Goal: Use online tool/utility

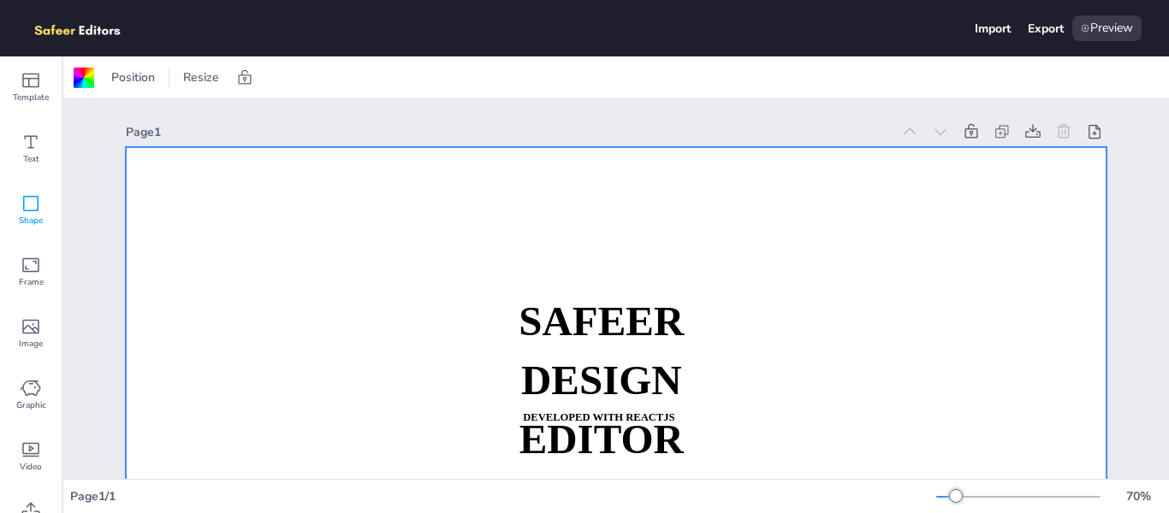
click at [33, 203] on icon at bounding box center [31, 203] width 21 height 21
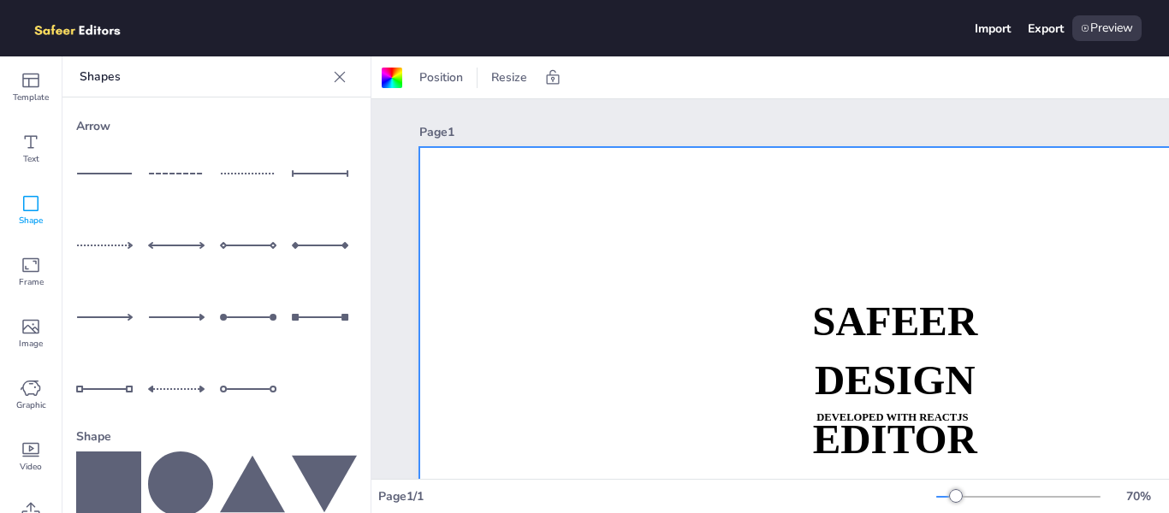
click at [245, 457] on icon at bounding box center [252, 484] width 65 height 57
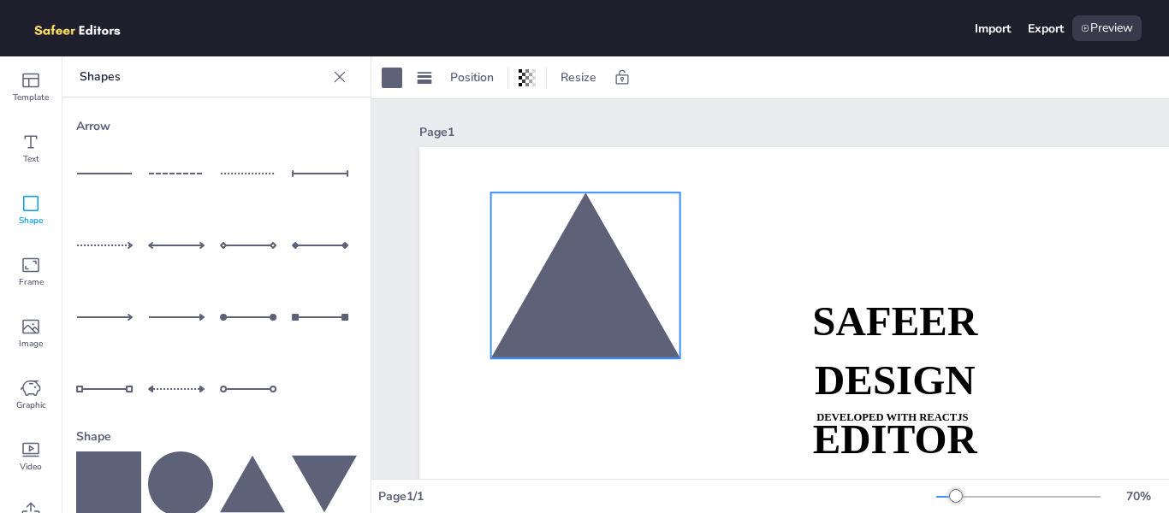
drag, startPoint x: 997, startPoint y: 440, endPoint x: 592, endPoint y: 215, distance: 463.1
click at [592, 215] on div at bounding box center [585, 276] width 189 height 166
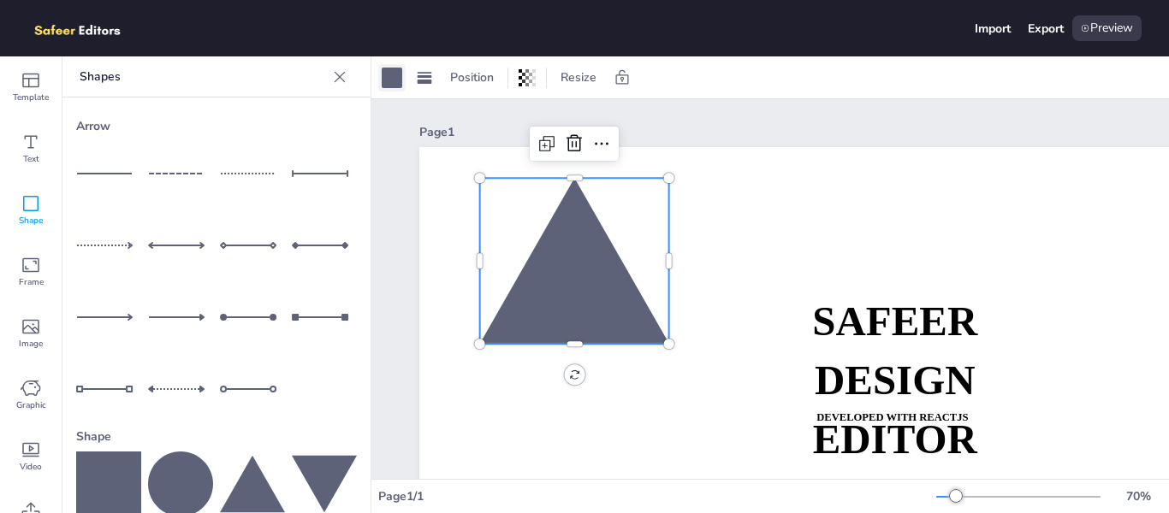
click at [396, 80] on div at bounding box center [392, 78] width 21 height 21
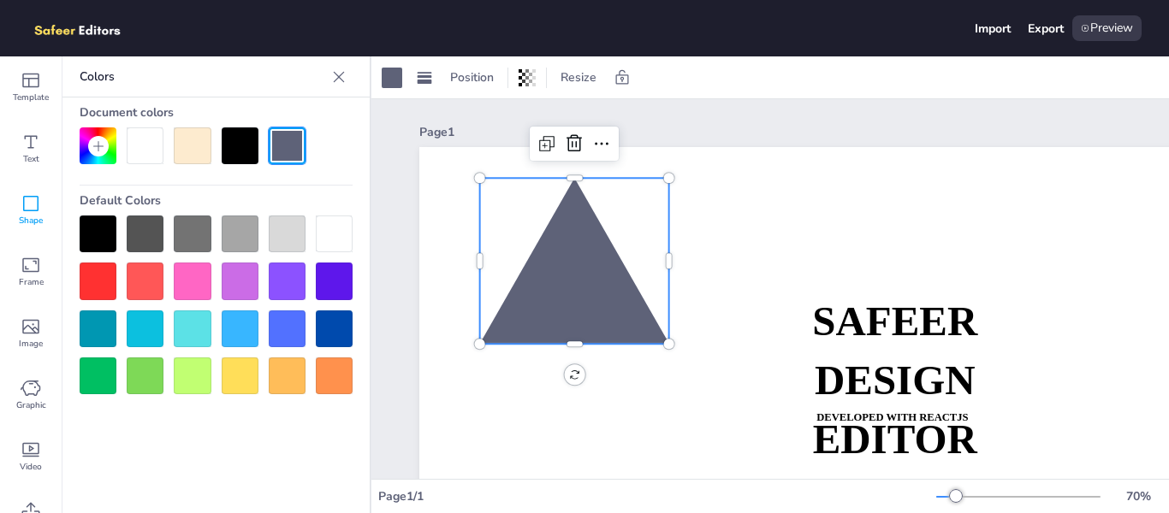
click at [300, 285] on div at bounding box center [287, 281] width 37 height 37
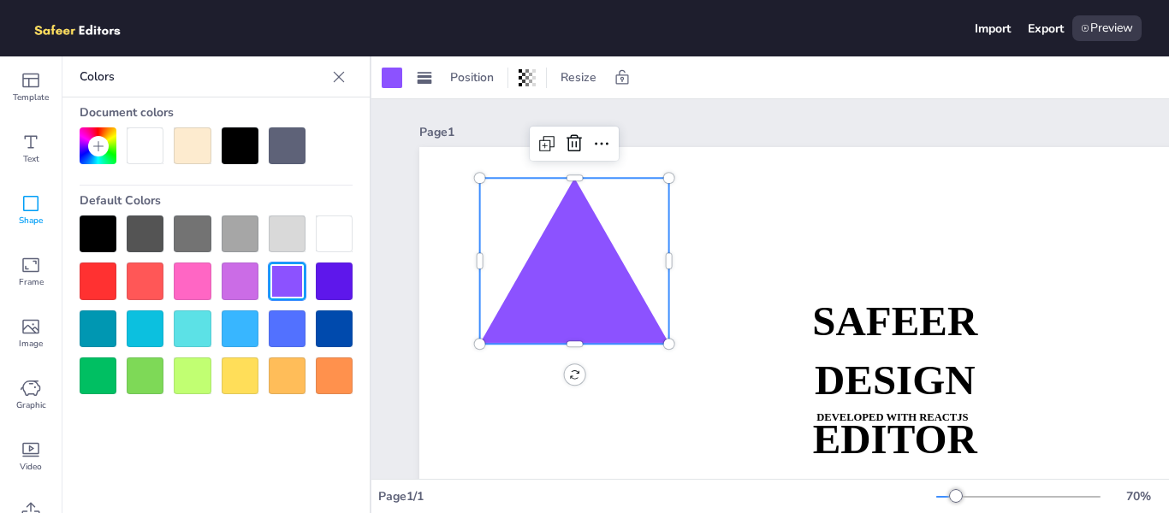
click at [327, 282] on div at bounding box center [334, 281] width 37 height 37
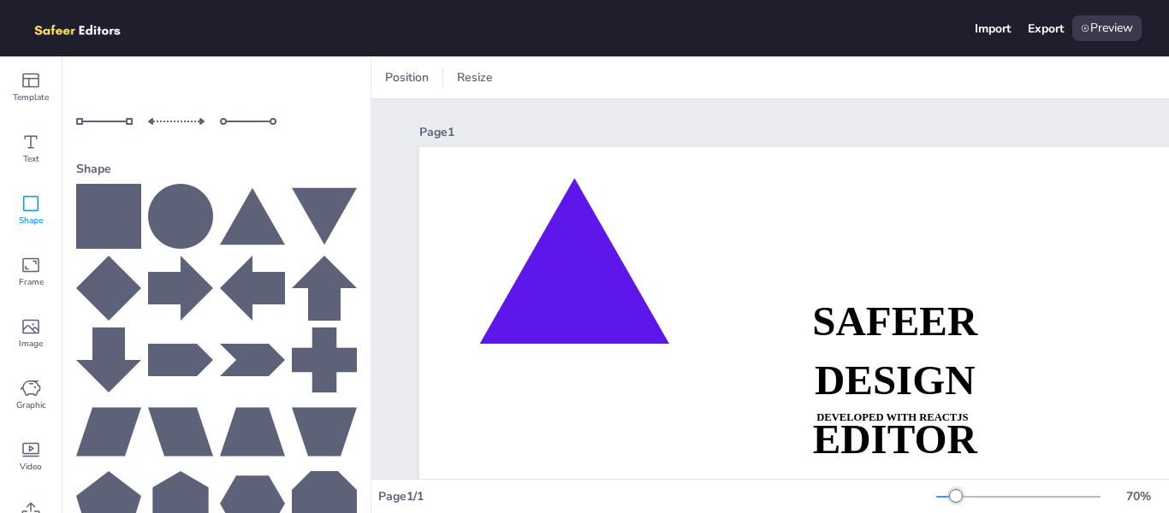
scroll to position [272, 0]
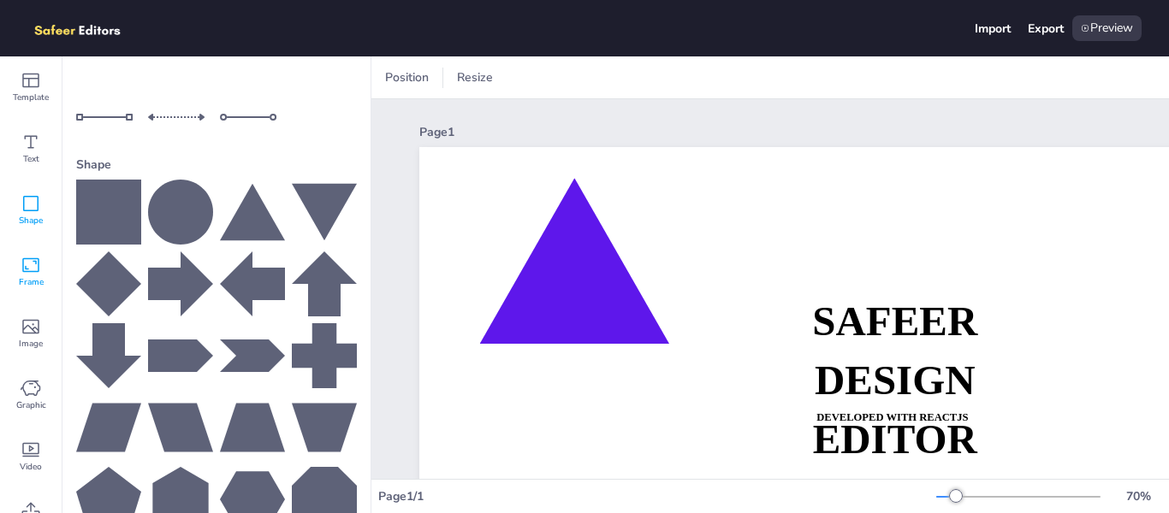
click at [15, 259] on div "Frame" at bounding box center [31, 272] width 62 height 62
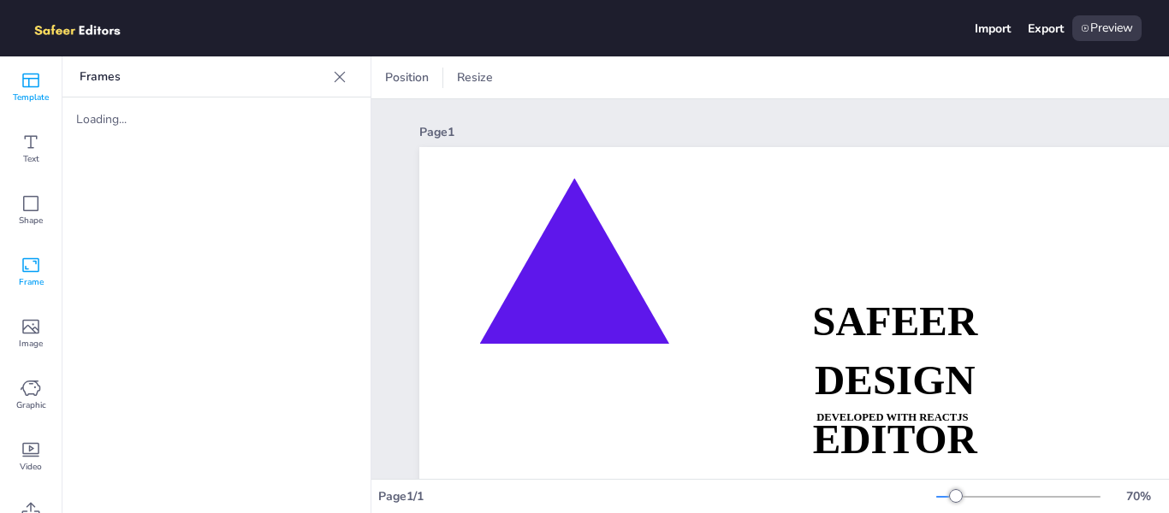
click at [35, 92] on span "Template" at bounding box center [31, 98] width 36 height 14
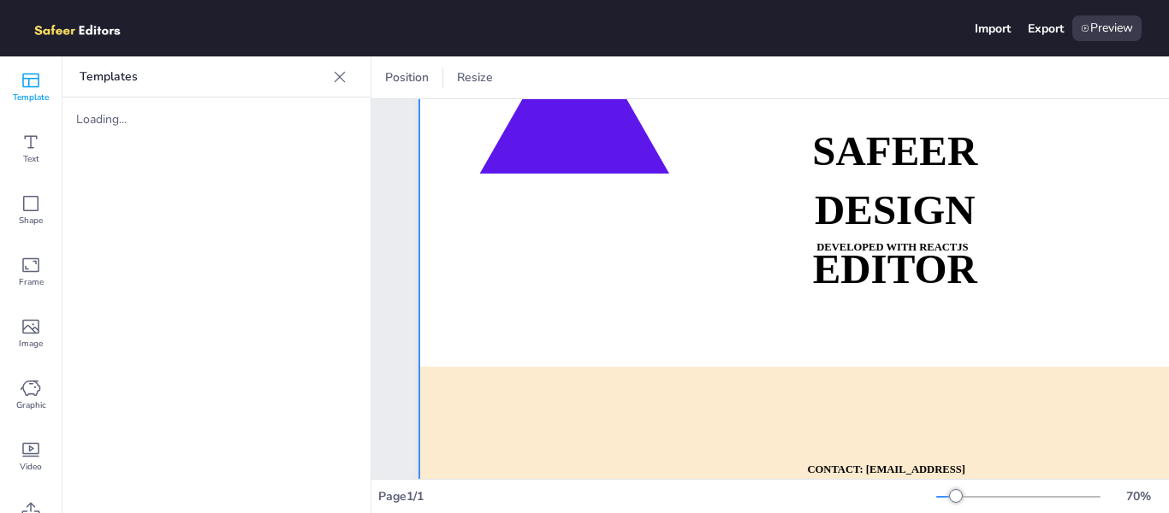
scroll to position [257, 0]
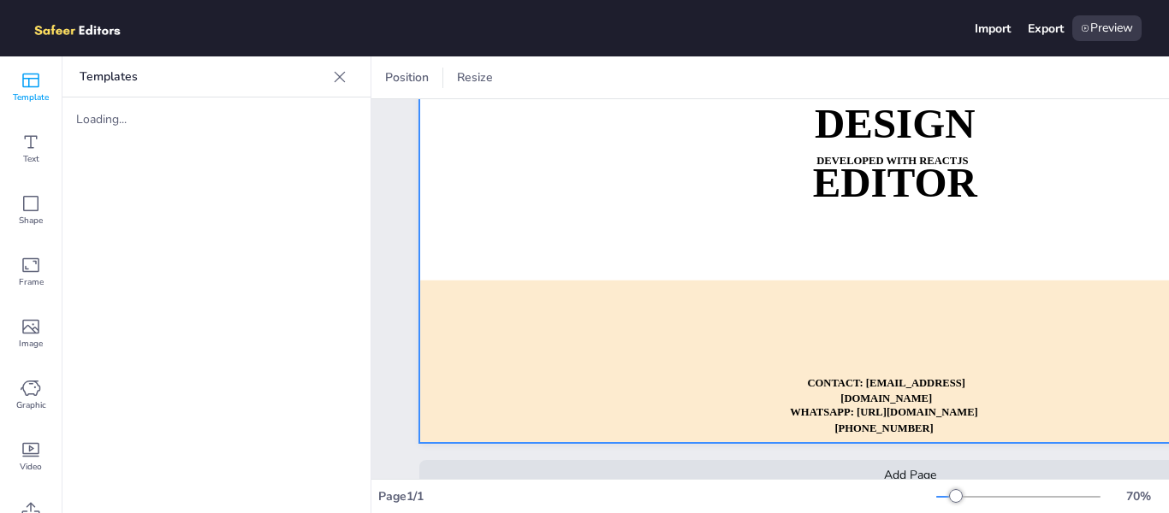
click at [813, 225] on div at bounding box center [909, 166] width 981 height 553
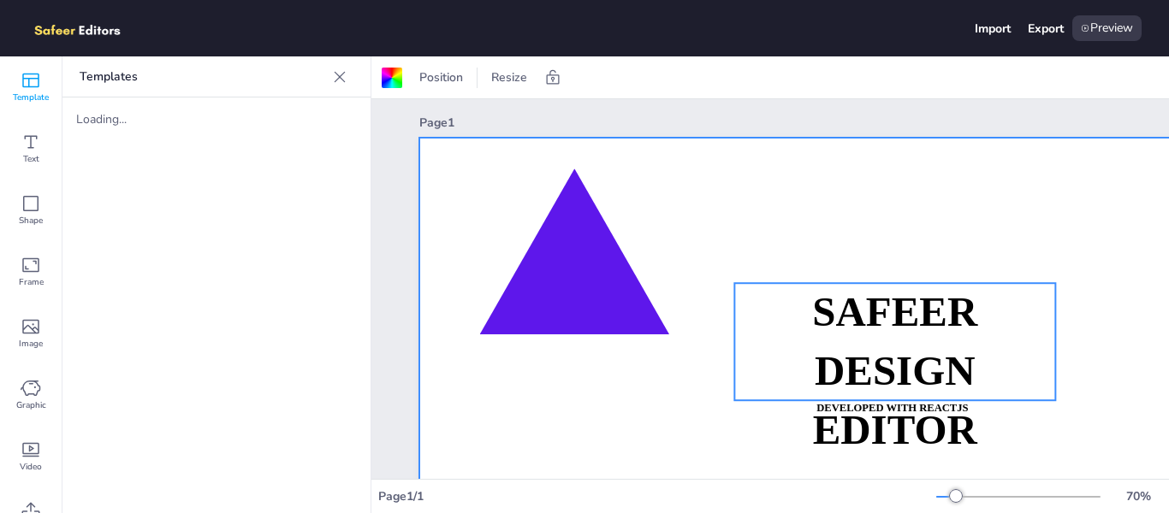
scroll to position [0, 0]
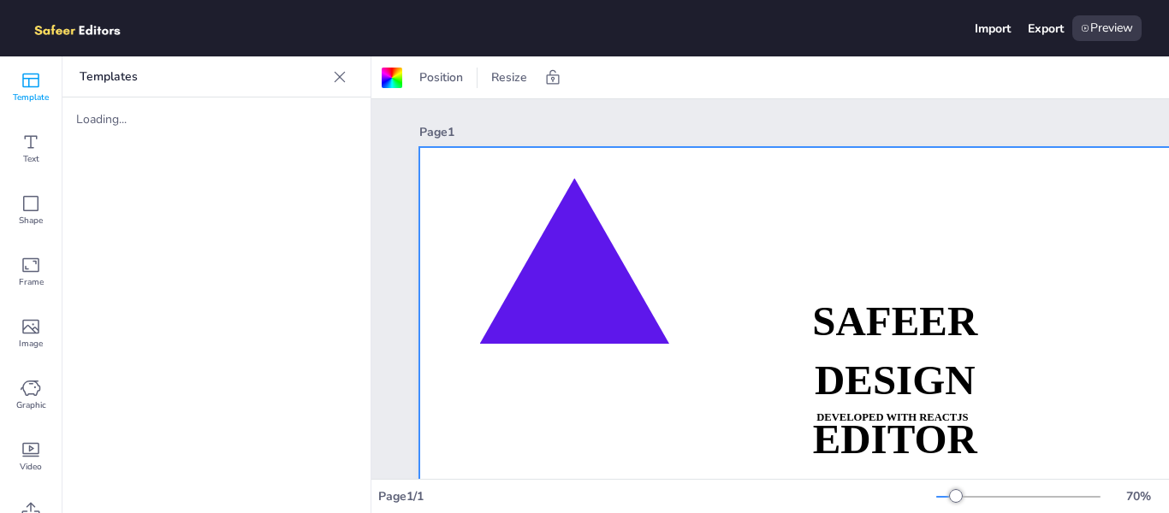
click at [230, 120] on div "Loading..." at bounding box center [216, 120] width 308 height 44
